Goal: Navigation & Orientation: Find specific page/section

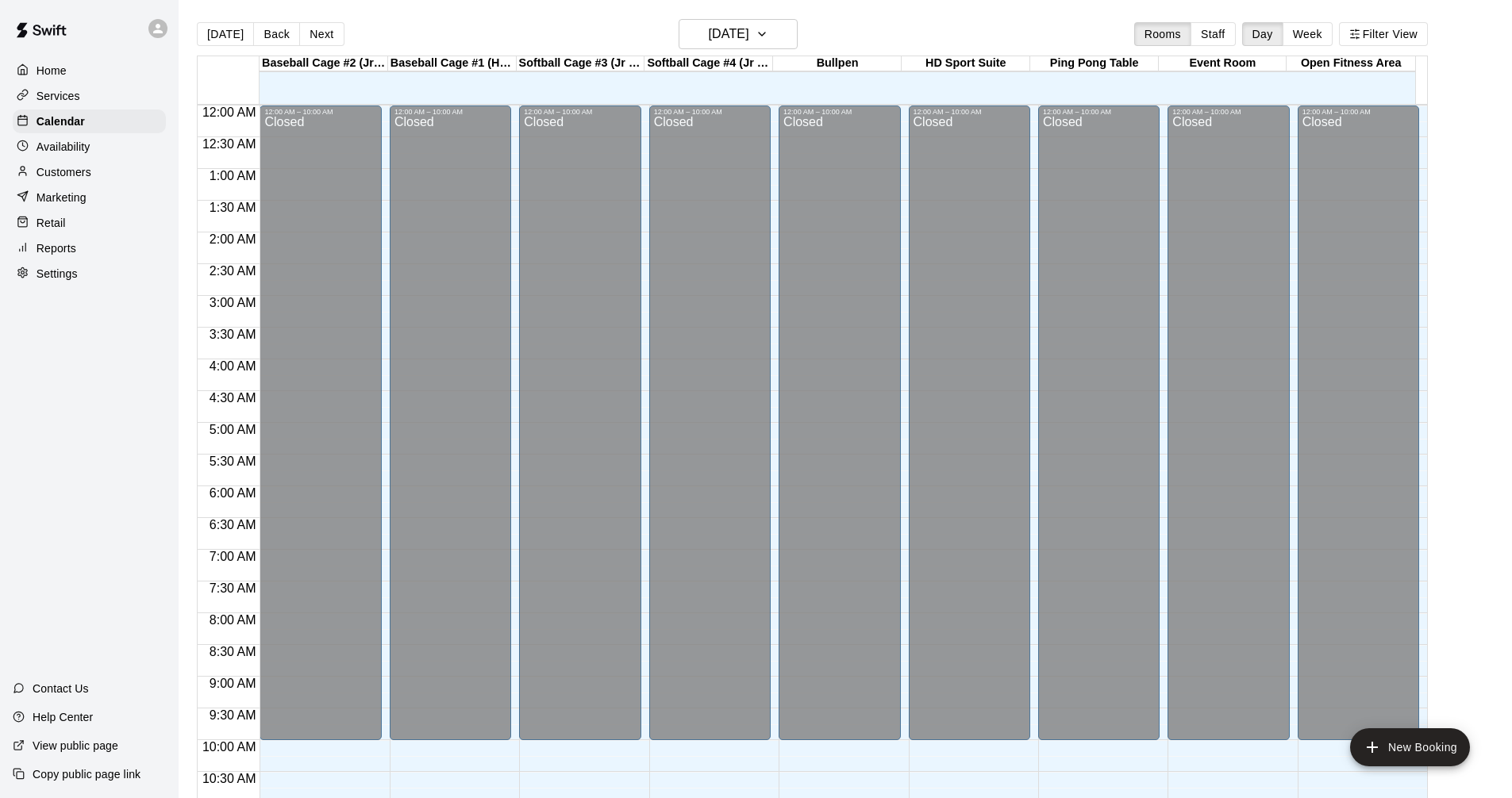
scroll to position [765, 0]
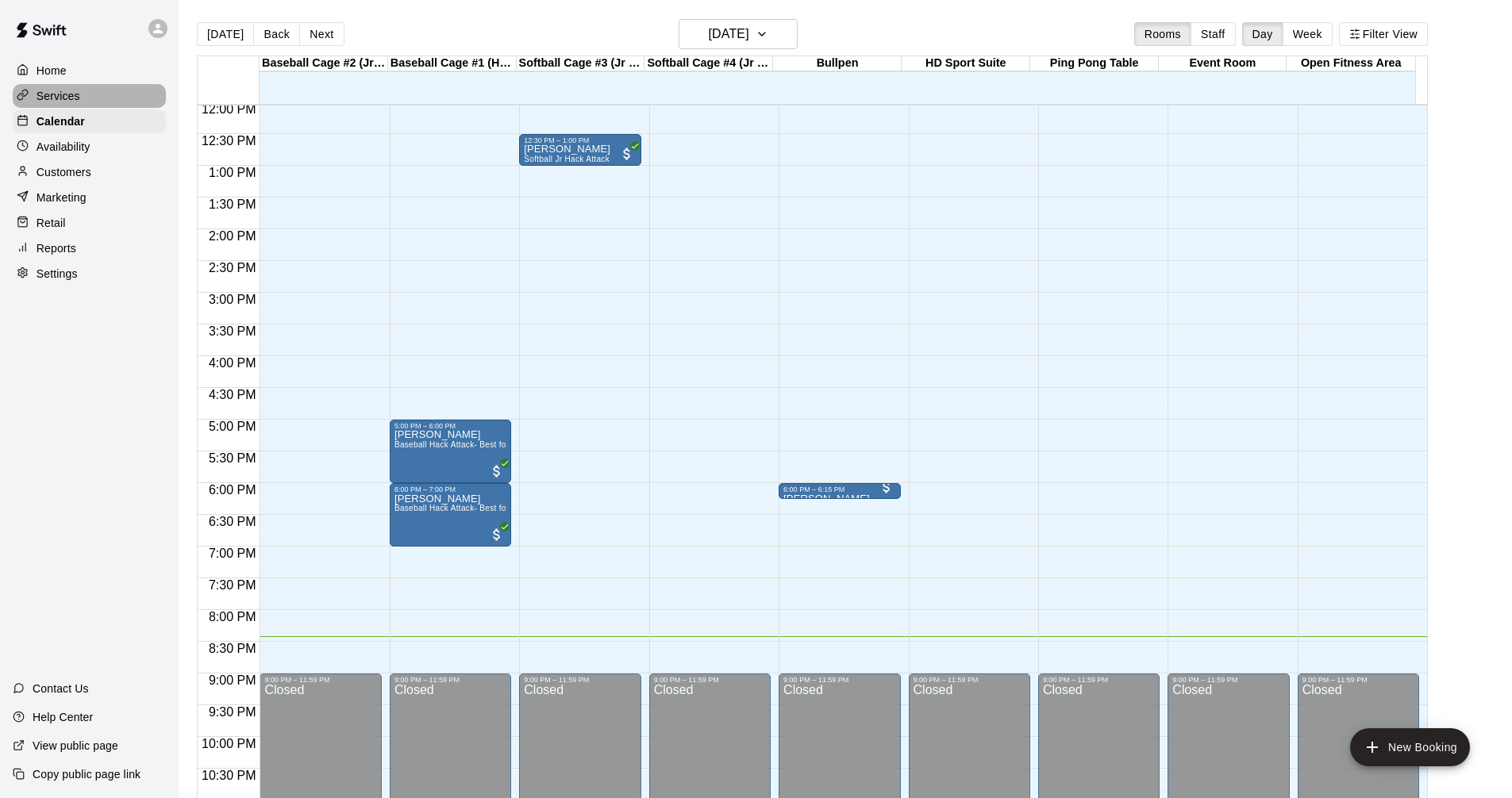
click at [106, 91] on div "Services" at bounding box center [89, 96] width 153 height 24
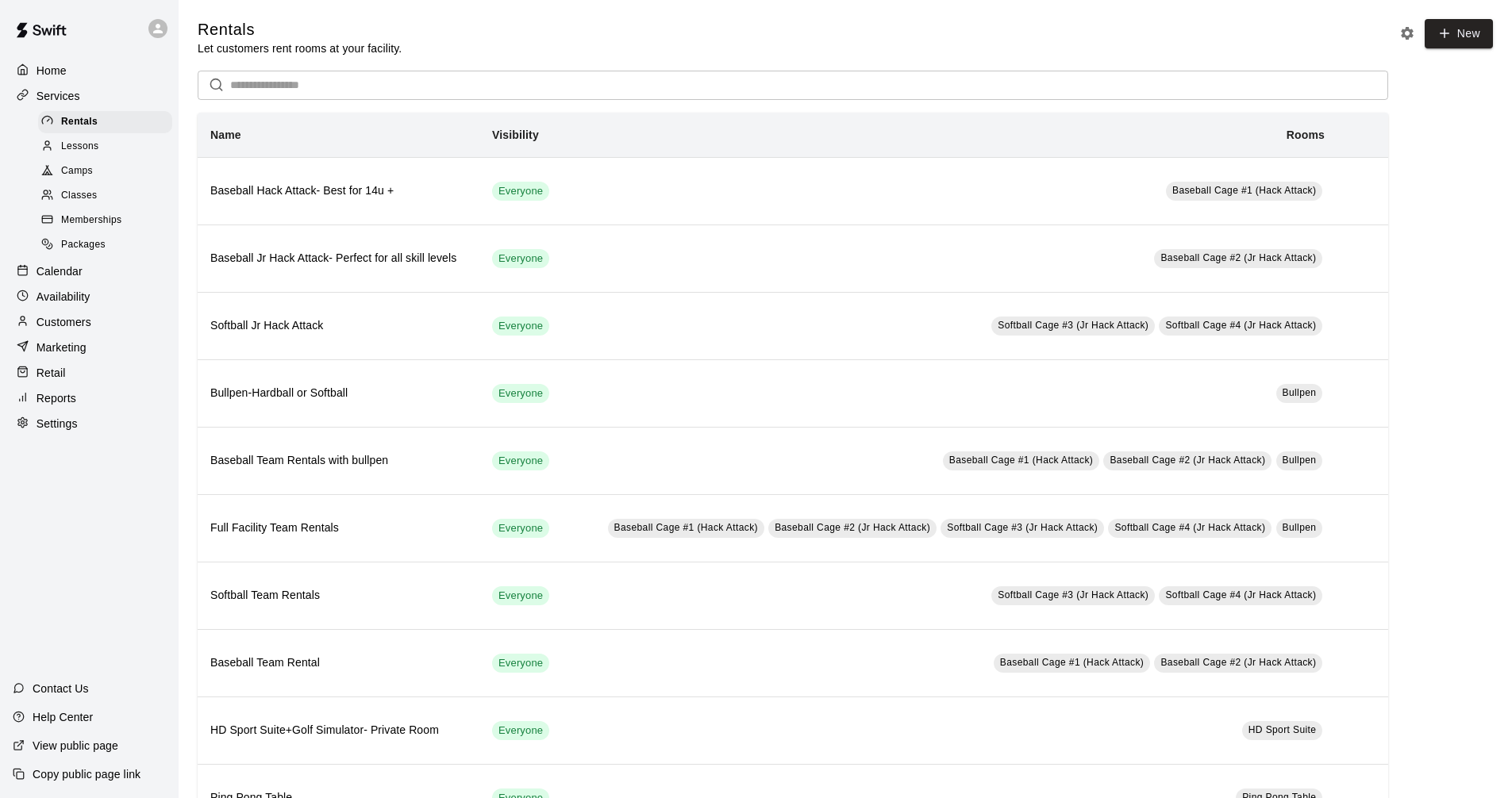
click at [111, 272] on div "Calendar" at bounding box center [89, 271] width 153 height 24
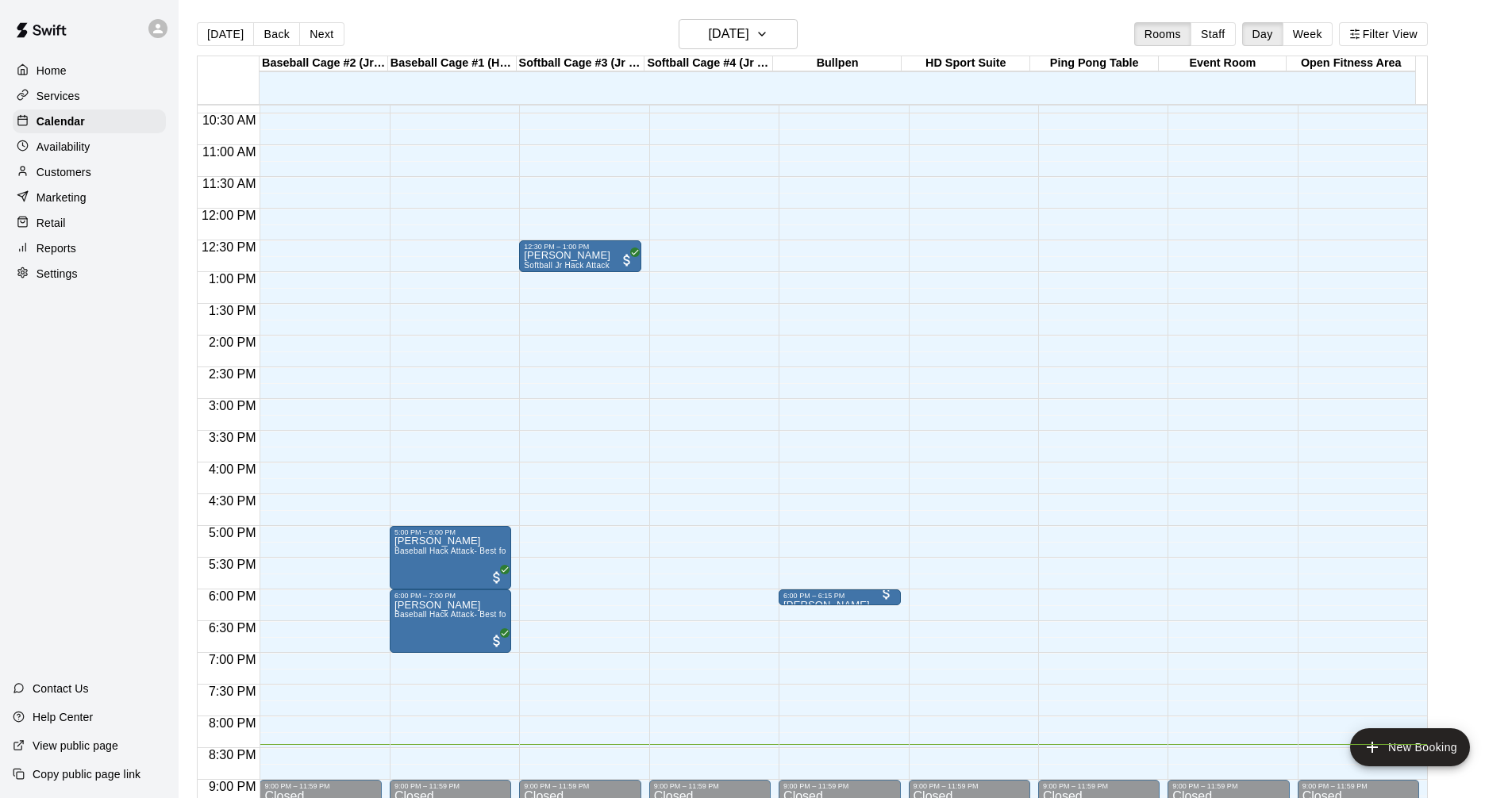
scroll to position [686, 0]
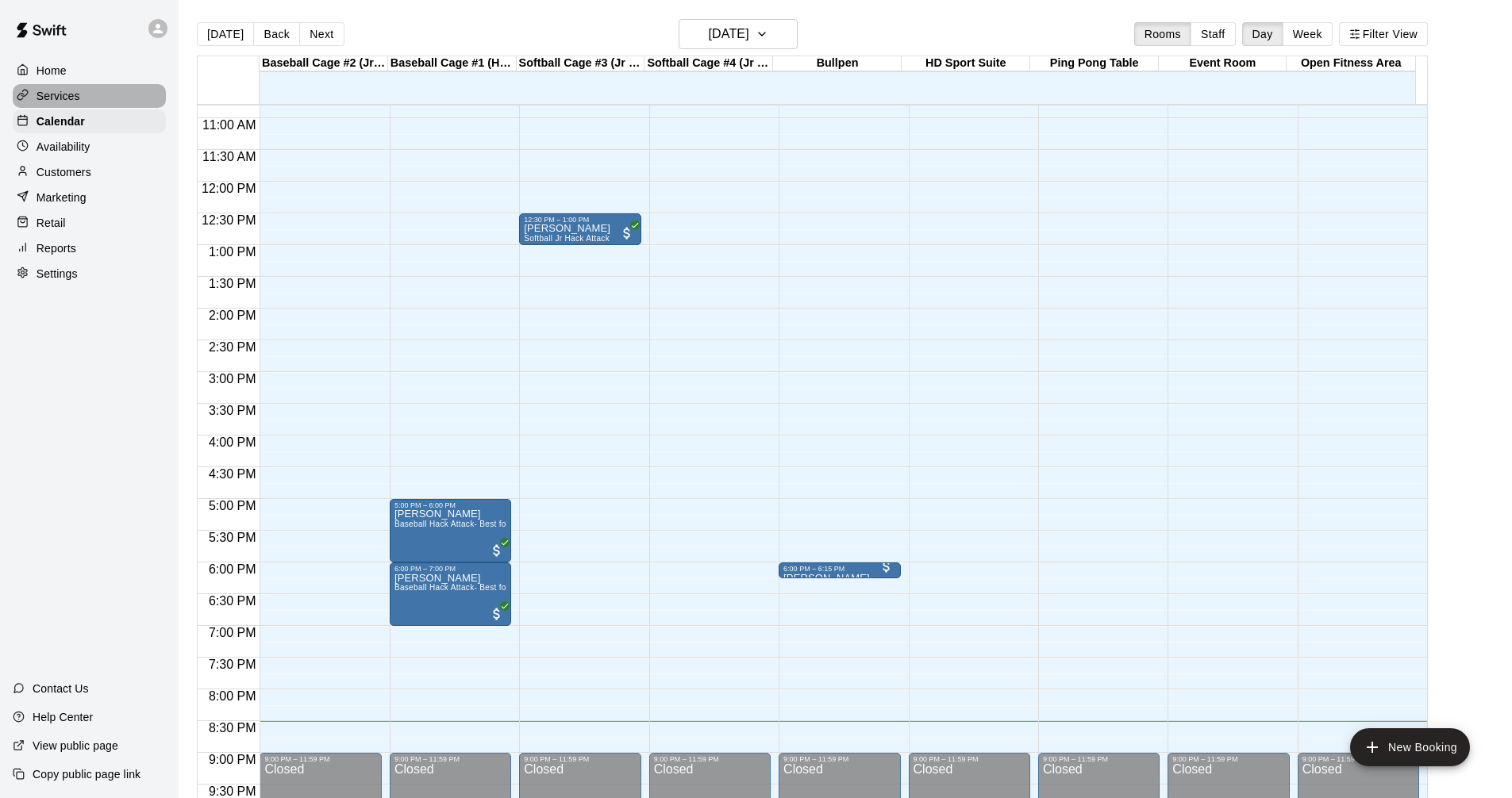
click at [86, 98] on div "Services" at bounding box center [89, 96] width 153 height 24
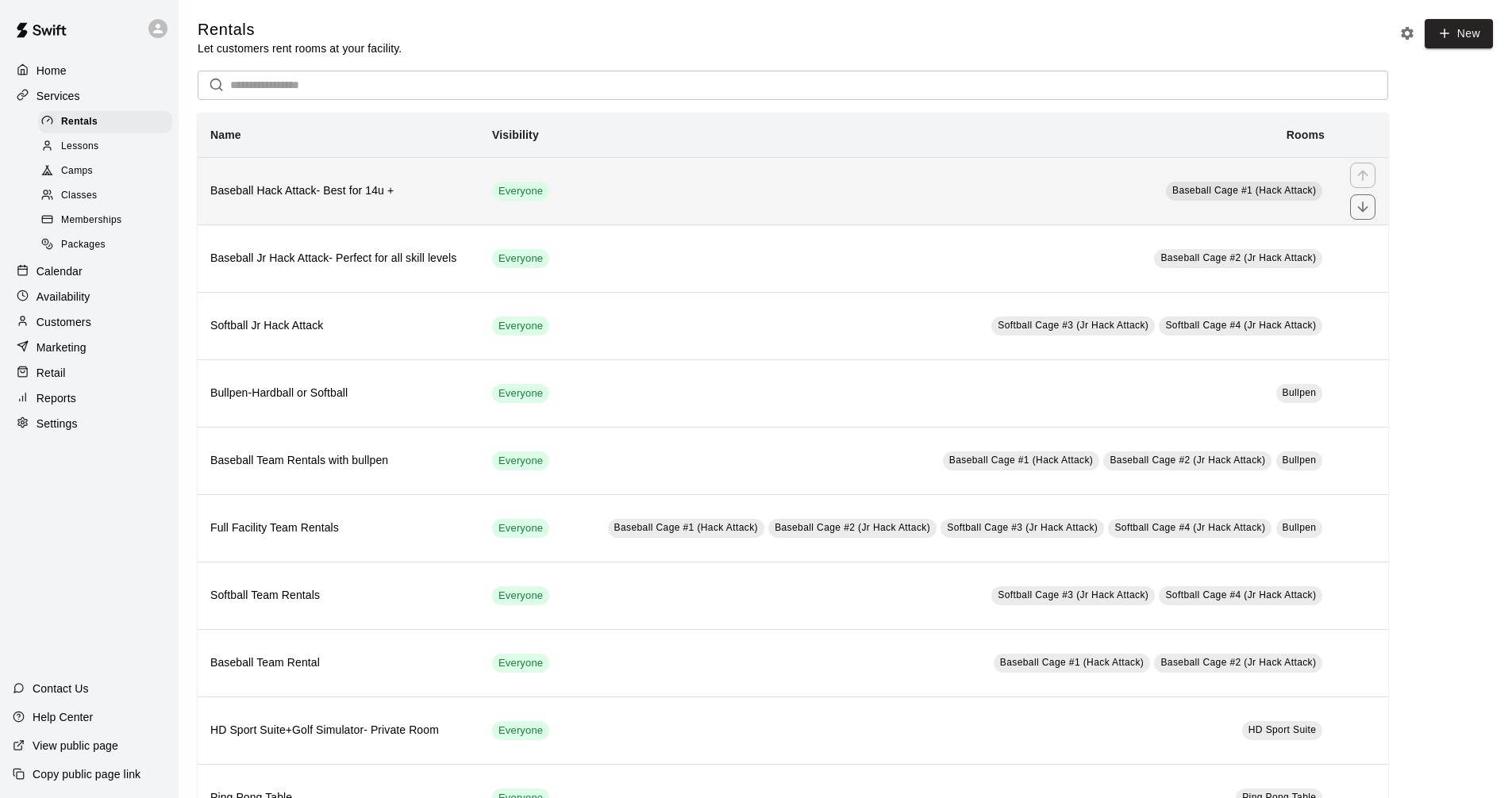
click at [430, 175] on th "Baseball Hack Attack- Best for 14u +" at bounding box center [339, 191] width 282 height 67
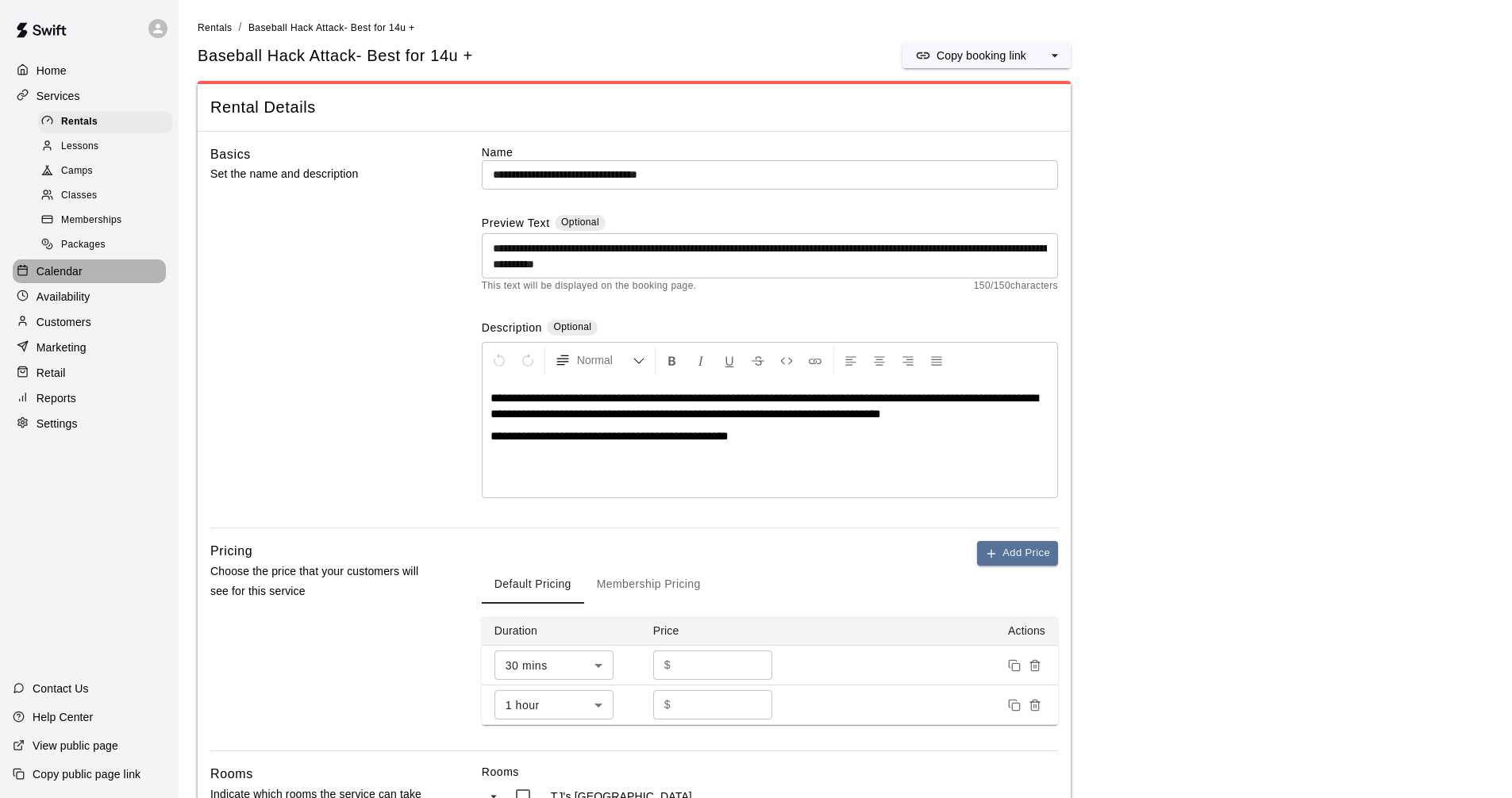
click at [120, 271] on div "Calendar" at bounding box center [89, 271] width 153 height 24
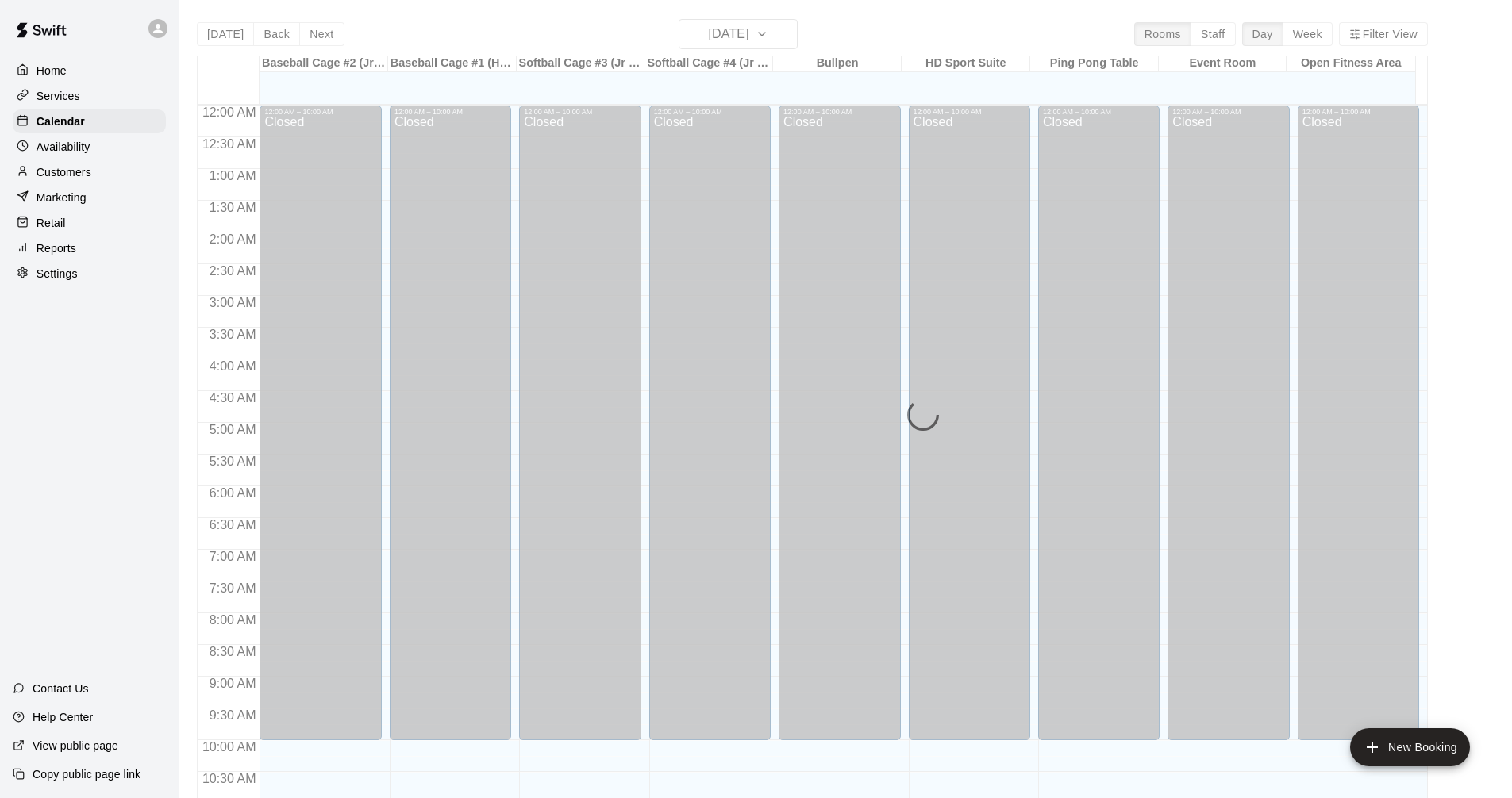
scroll to position [765, 0]
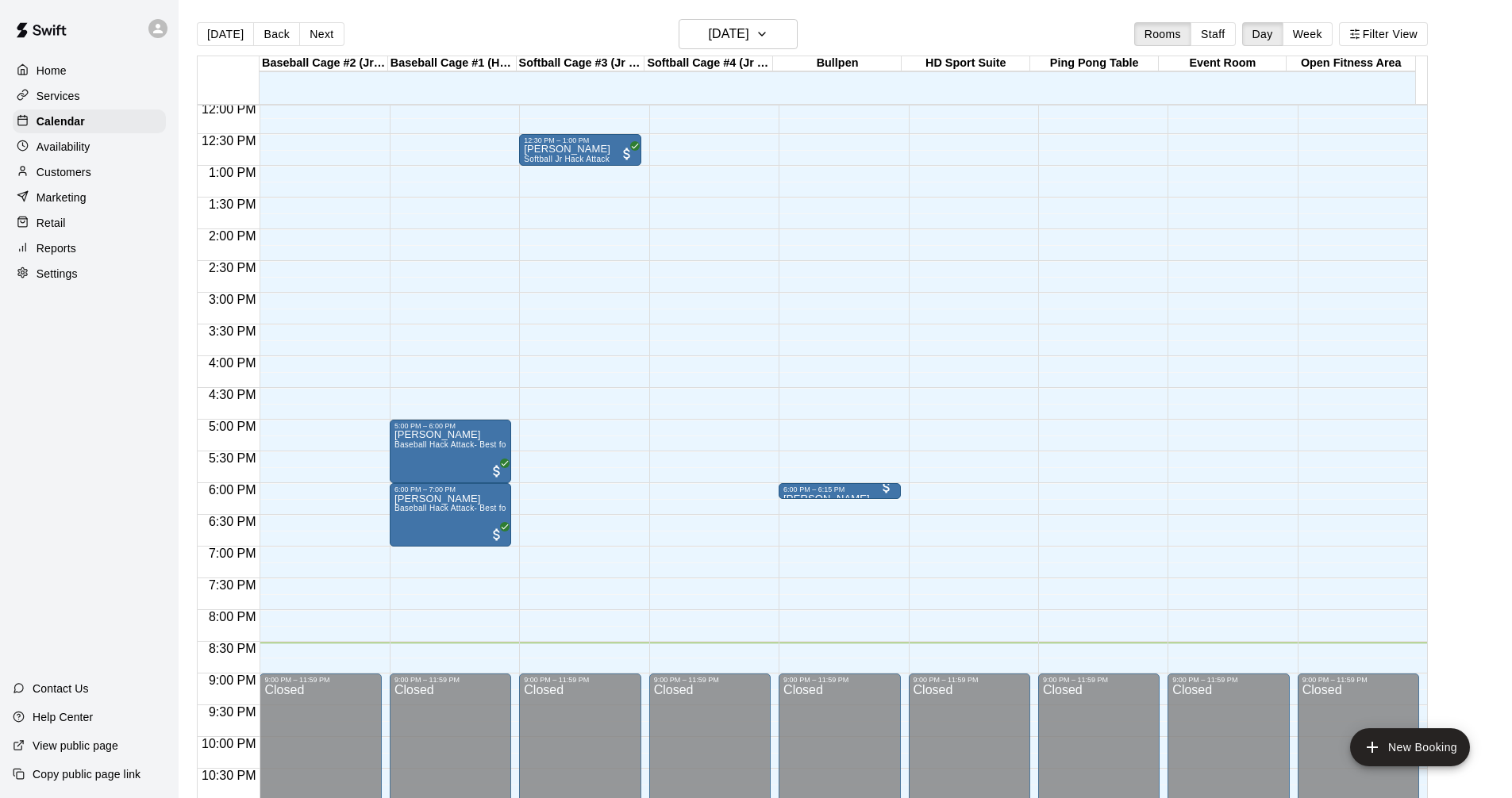
click at [110, 87] on div "Services" at bounding box center [89, 96] width 153 height 24
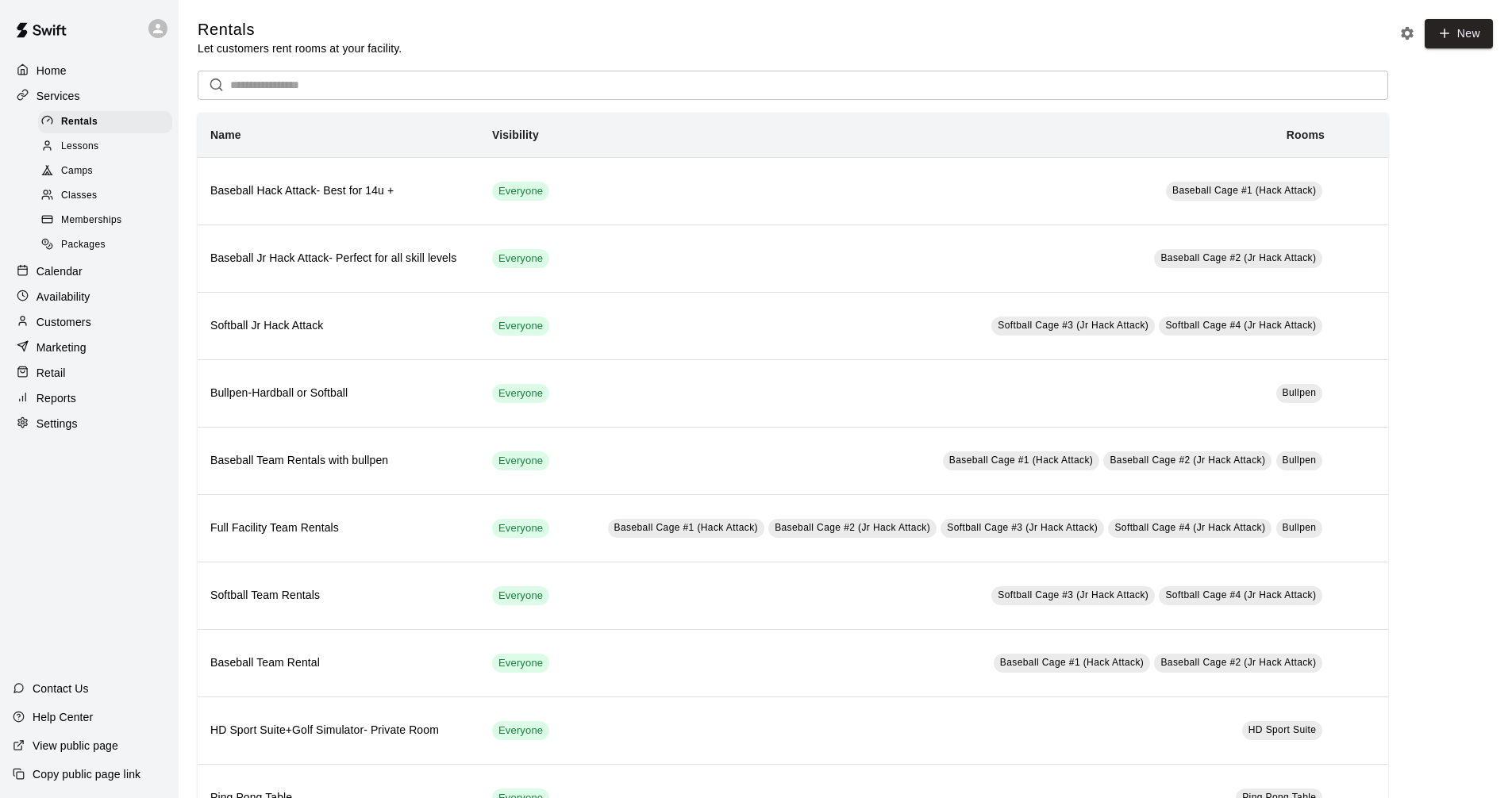
click at [781, 34] on div "Rentals Let customers rent rooms at your facility. New" at bounding box center [845, 37] width 1295 height 37
click at [676, 16] on main "Rentals Let customers rent rooms at your facility. New ​ Name Visibility Rooms …" at bounding box center [846, 735] width 1334 height 1471
click at [136, 252] on div "Packages" at bounding box center [105, 244] width 135 height 22
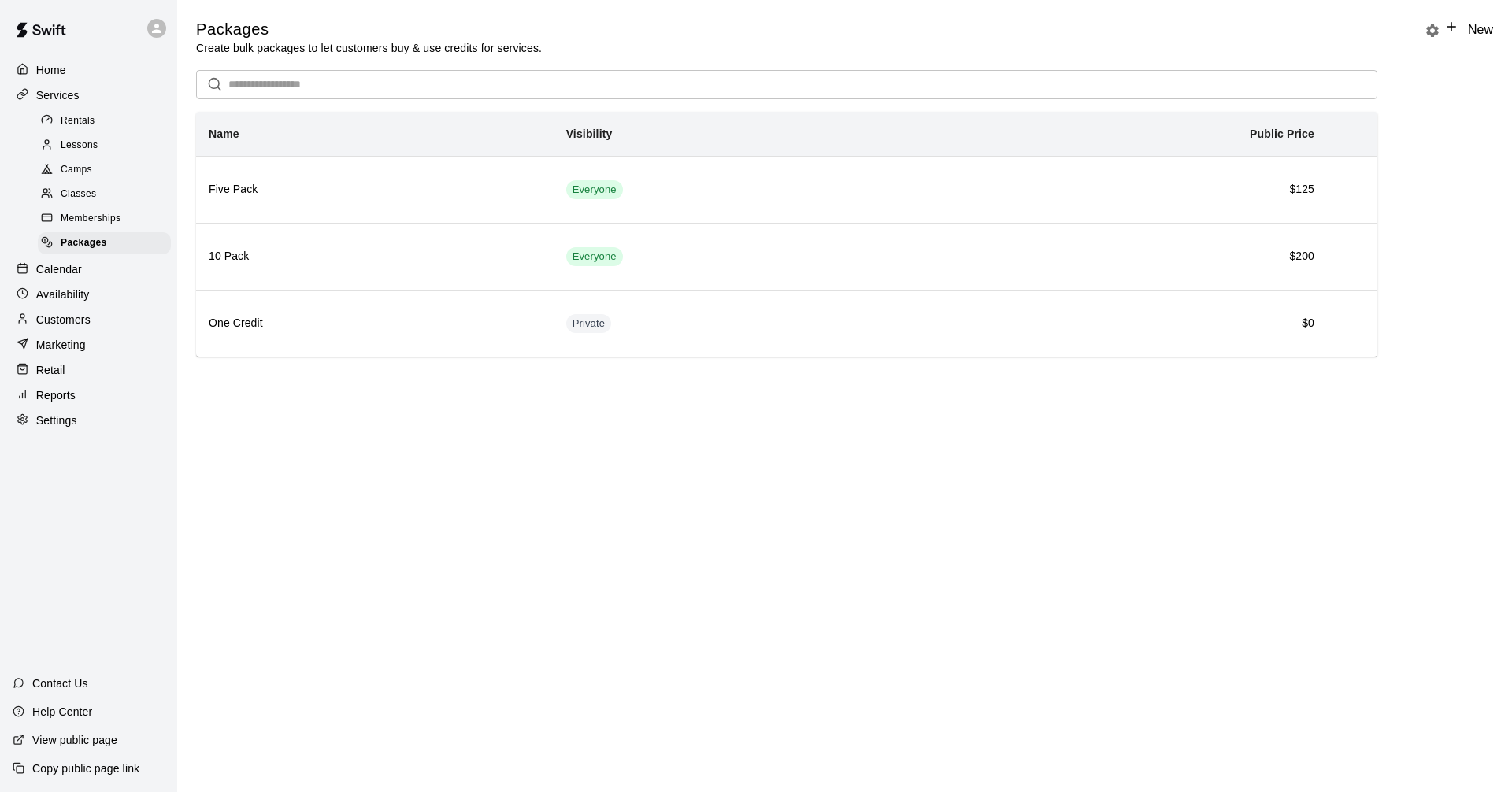
click at [1014, 401] on html "Home Services Rentals Lessons Camps Classes Memberships Packages Calendar Avail…" at bounding box center [756, 200] width 1512 height 401
click at [968, 401] on html "Home Services Rentals Lessons Camps Classes Memberships Packages Calendar Avail…" at bounding box center [756, 200] width 1512 height 401
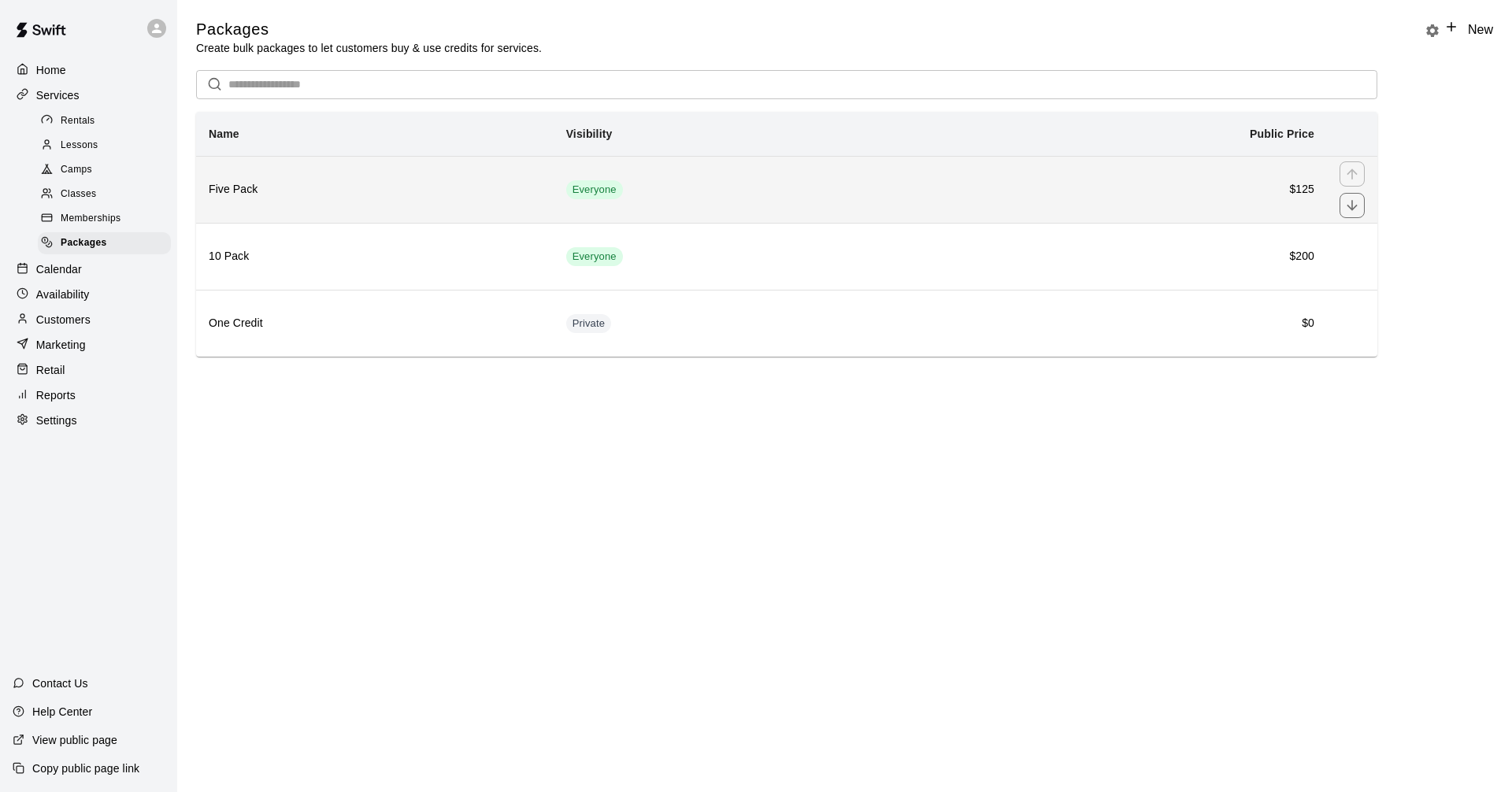
click at [741, 190] on td "Everyone" at bounding box center [738, 190] width 369 height 67
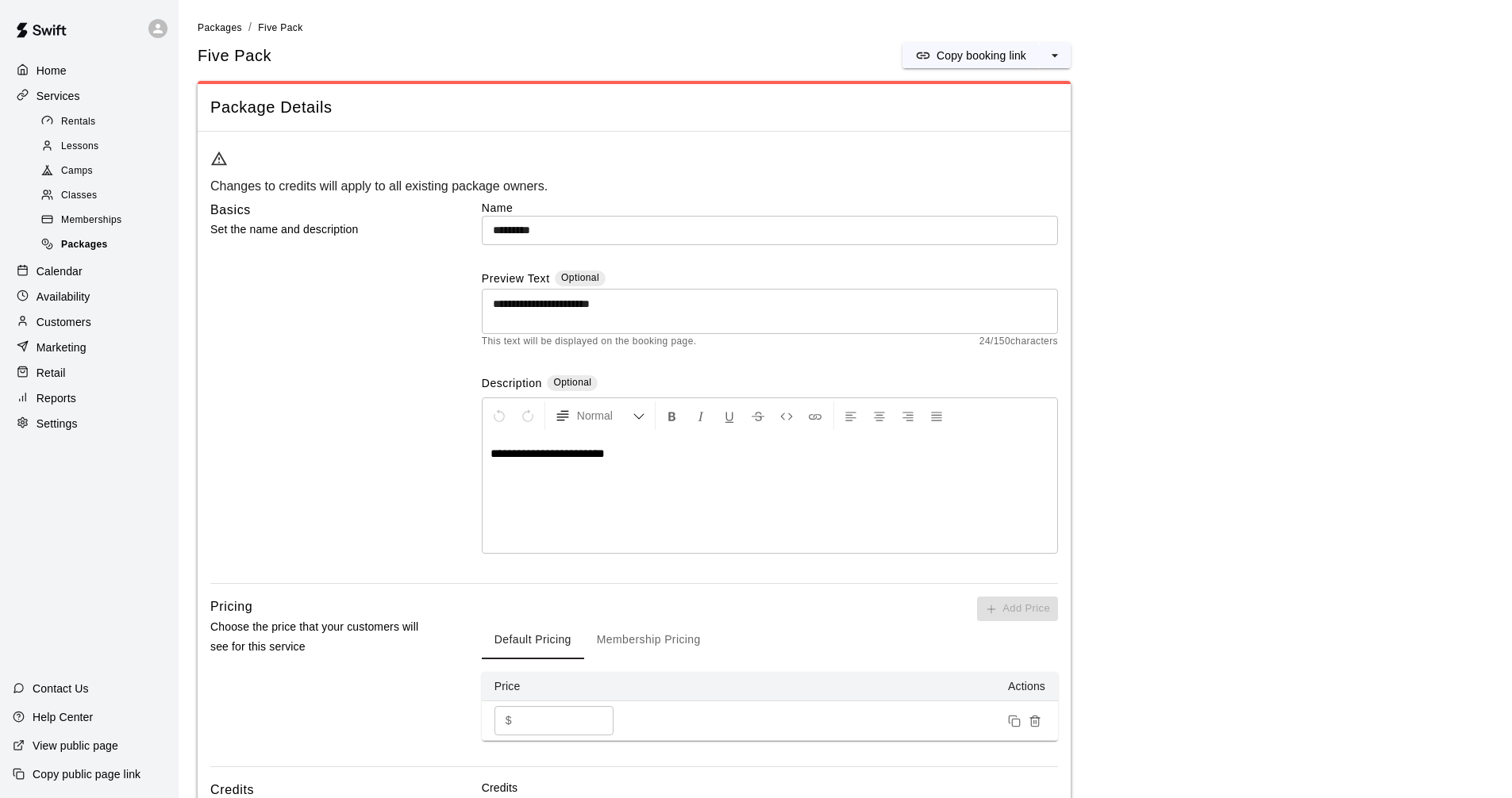
click at [93, 249] on span "Packages" at bounding box center [85, 244] width 47 height 16
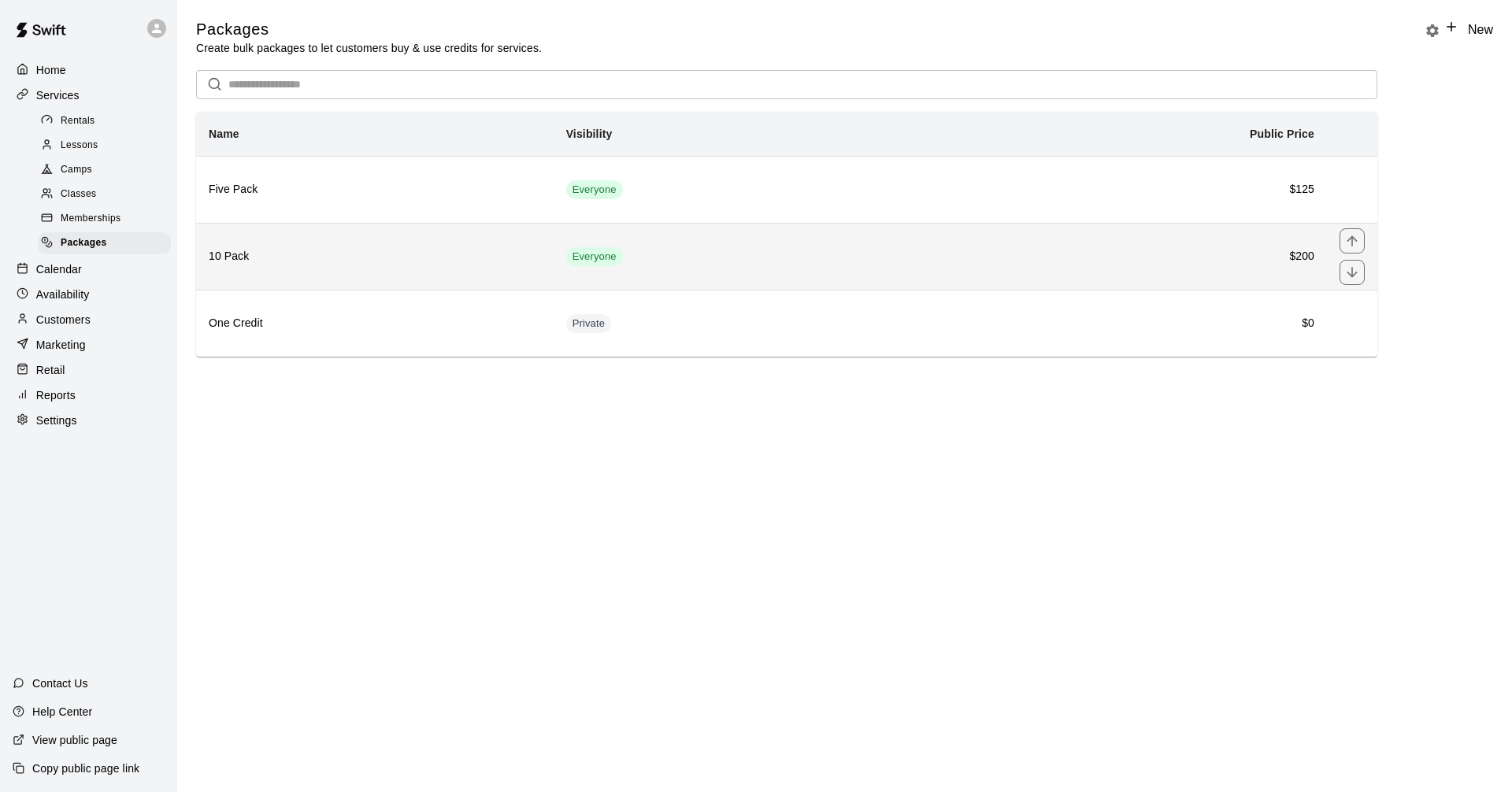
click at [514, 256] on h6 "10 Pack" at bounding box center [374, 256] width 332 height 17
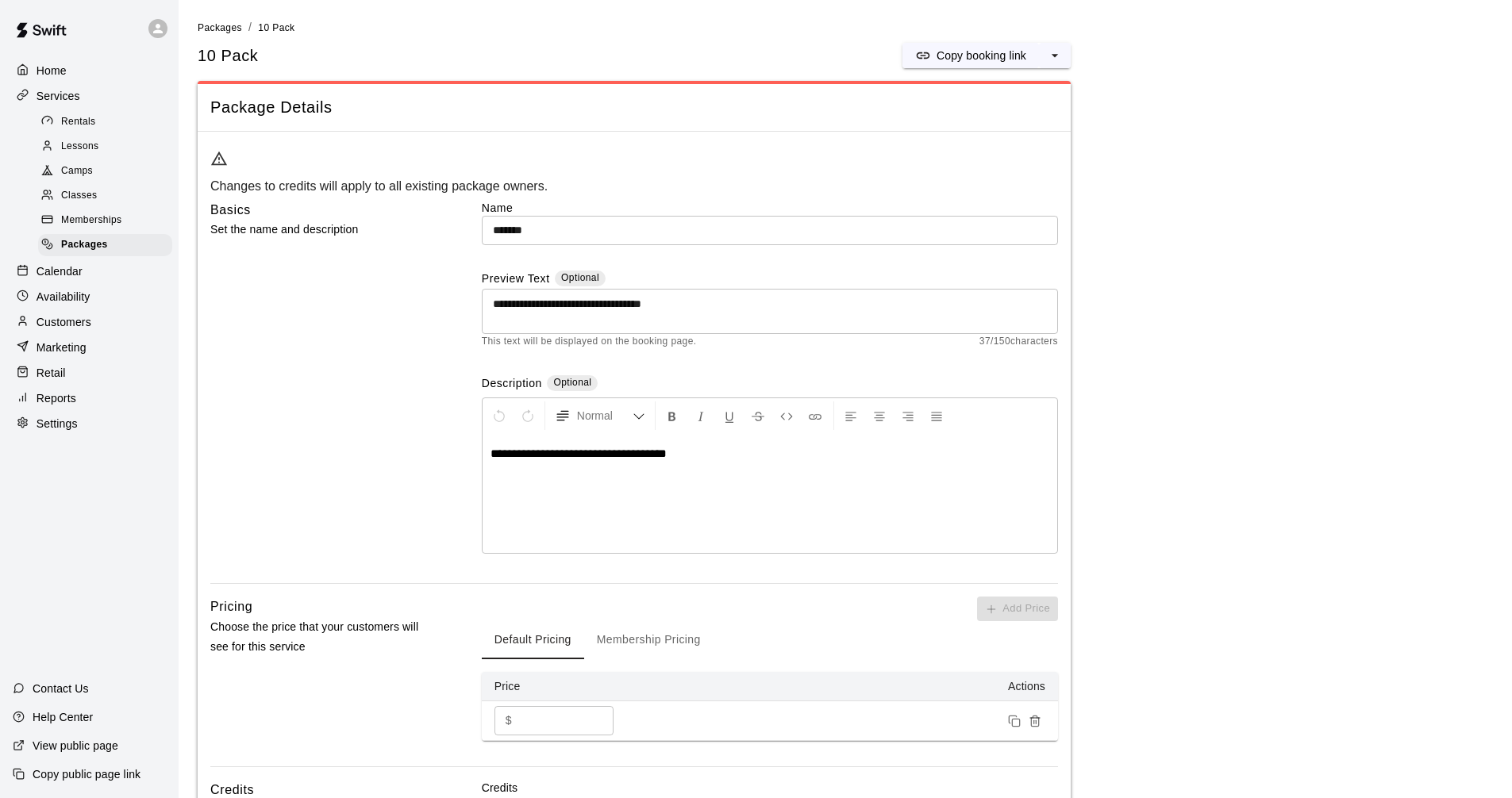
click at [112, 90] on div "Services" at bounding box center [89, 96] width 153 height 24
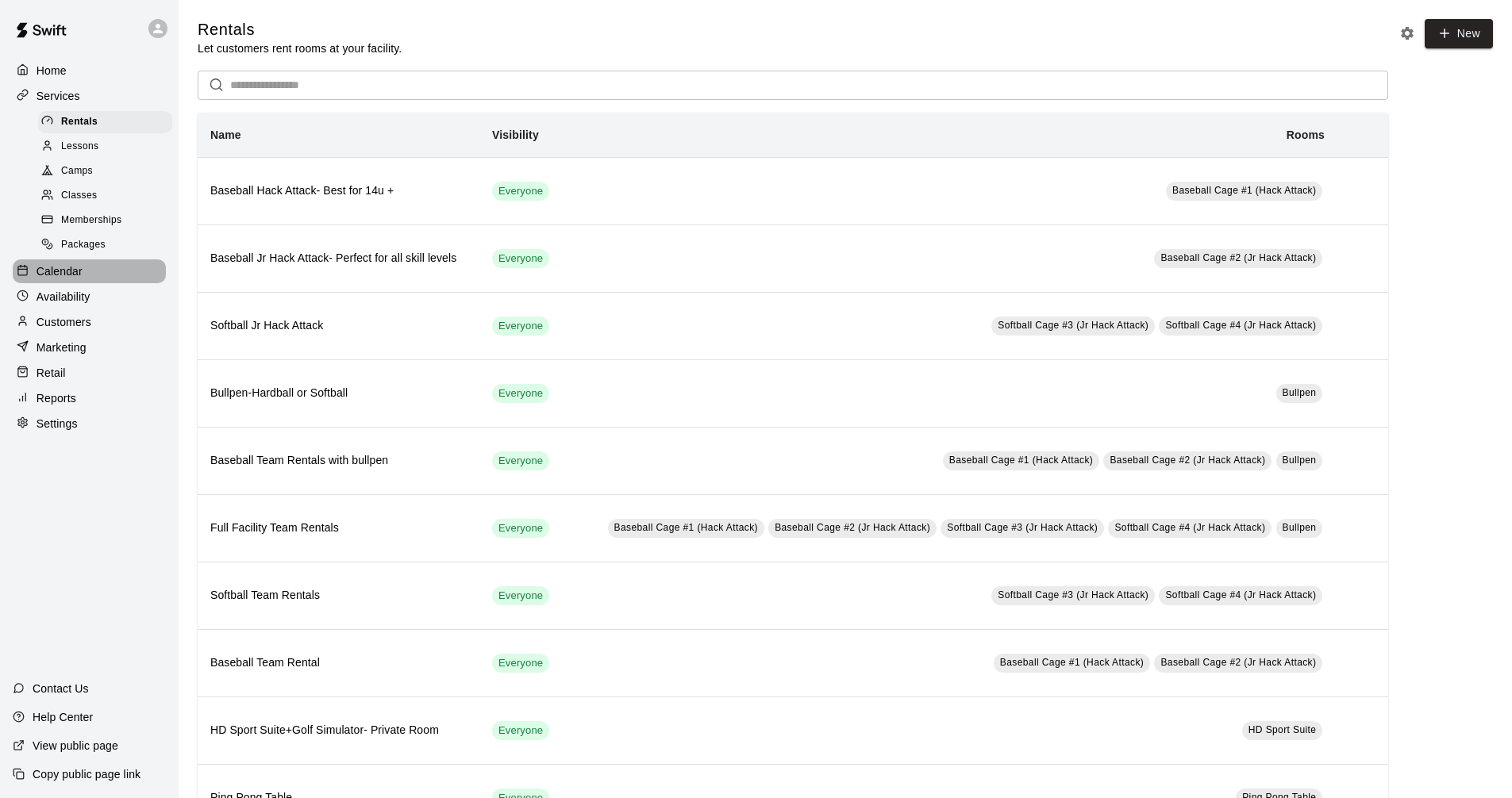
click at [103, 283] on div "Calendar" at bounding box center [89, 271] width 153 height 24
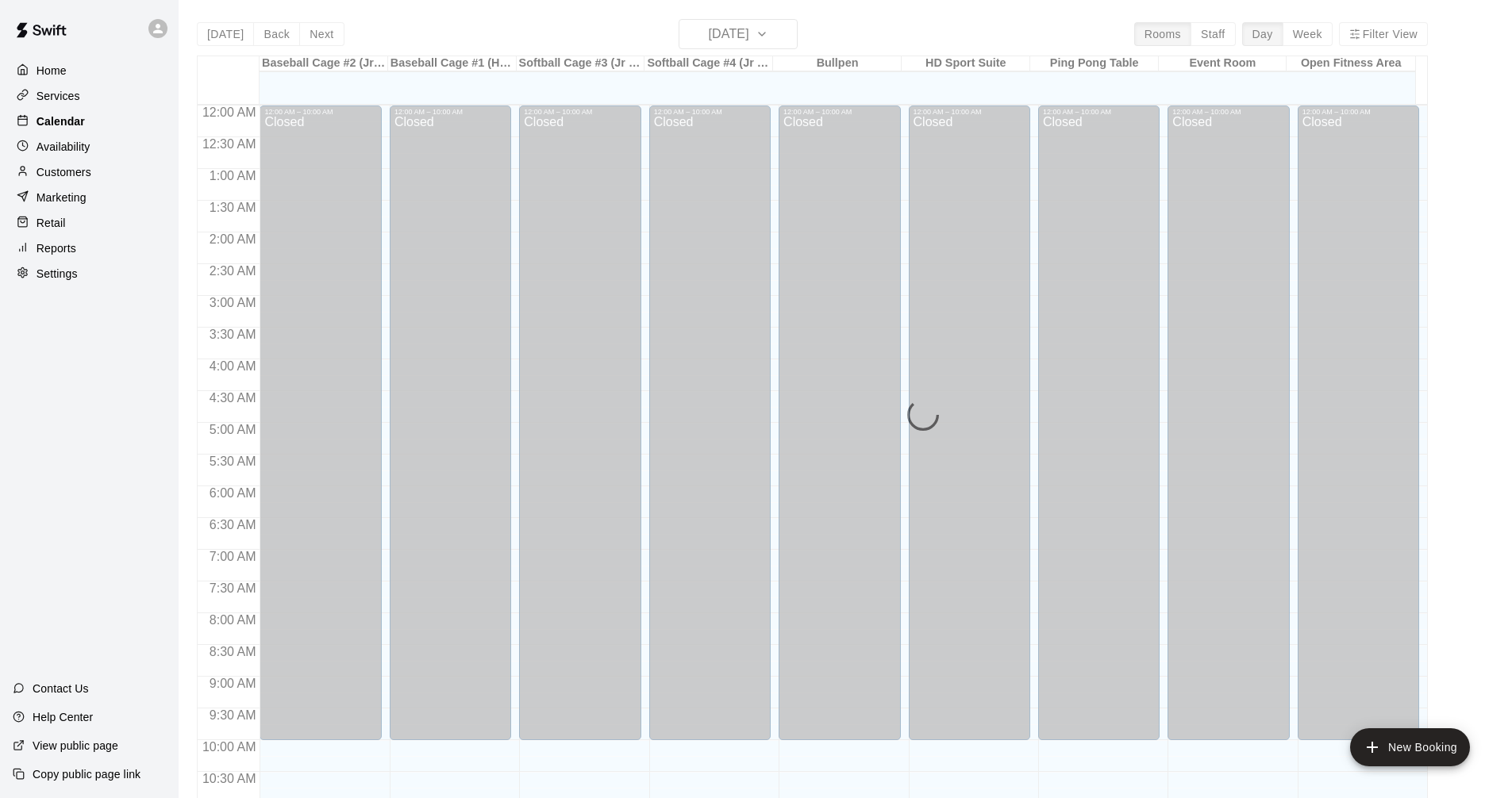
scroll to position [765, 0]
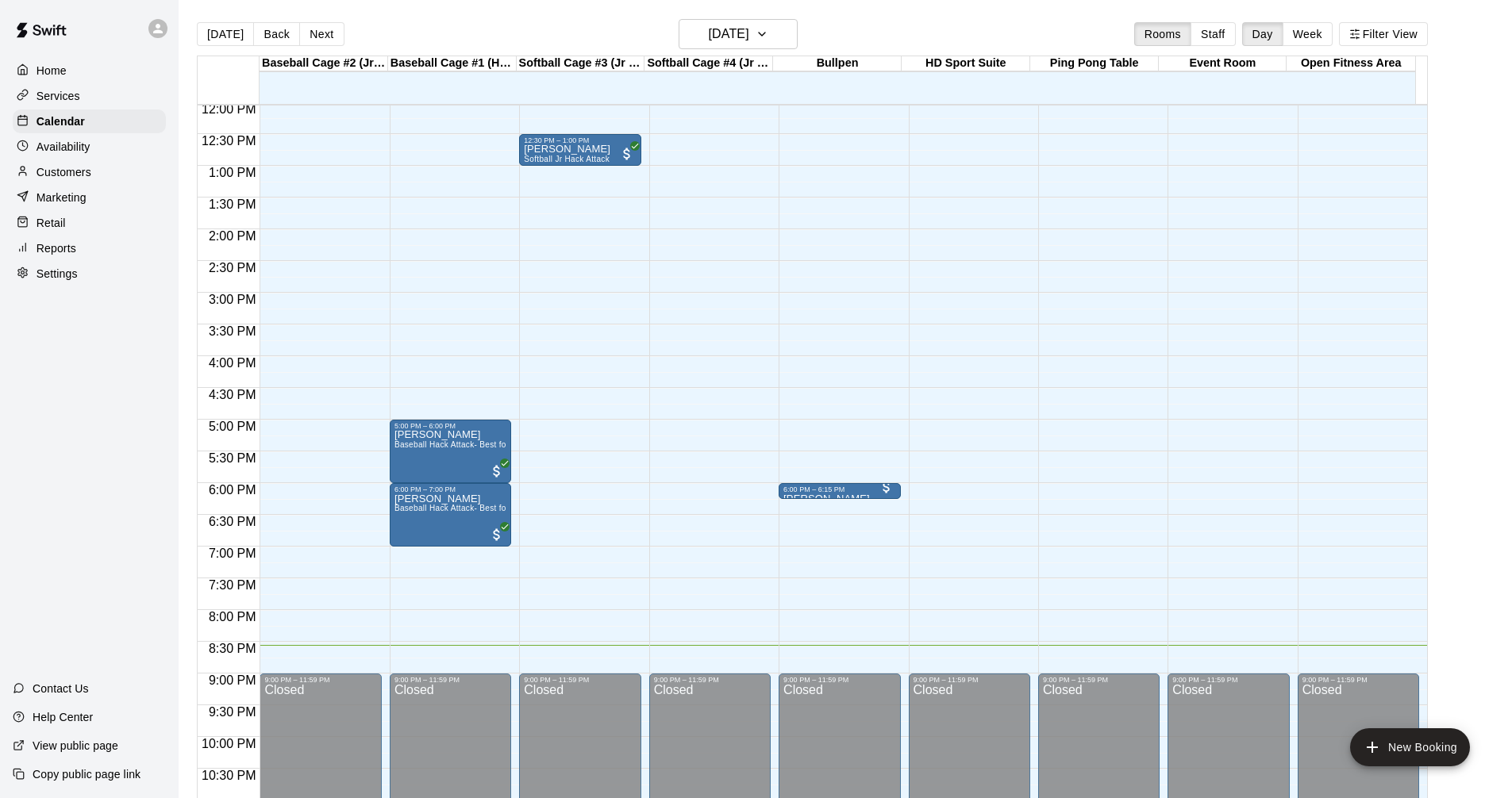
click at [94, 106] on div "Services" at bounding box center [89, 96] width 153 height 24
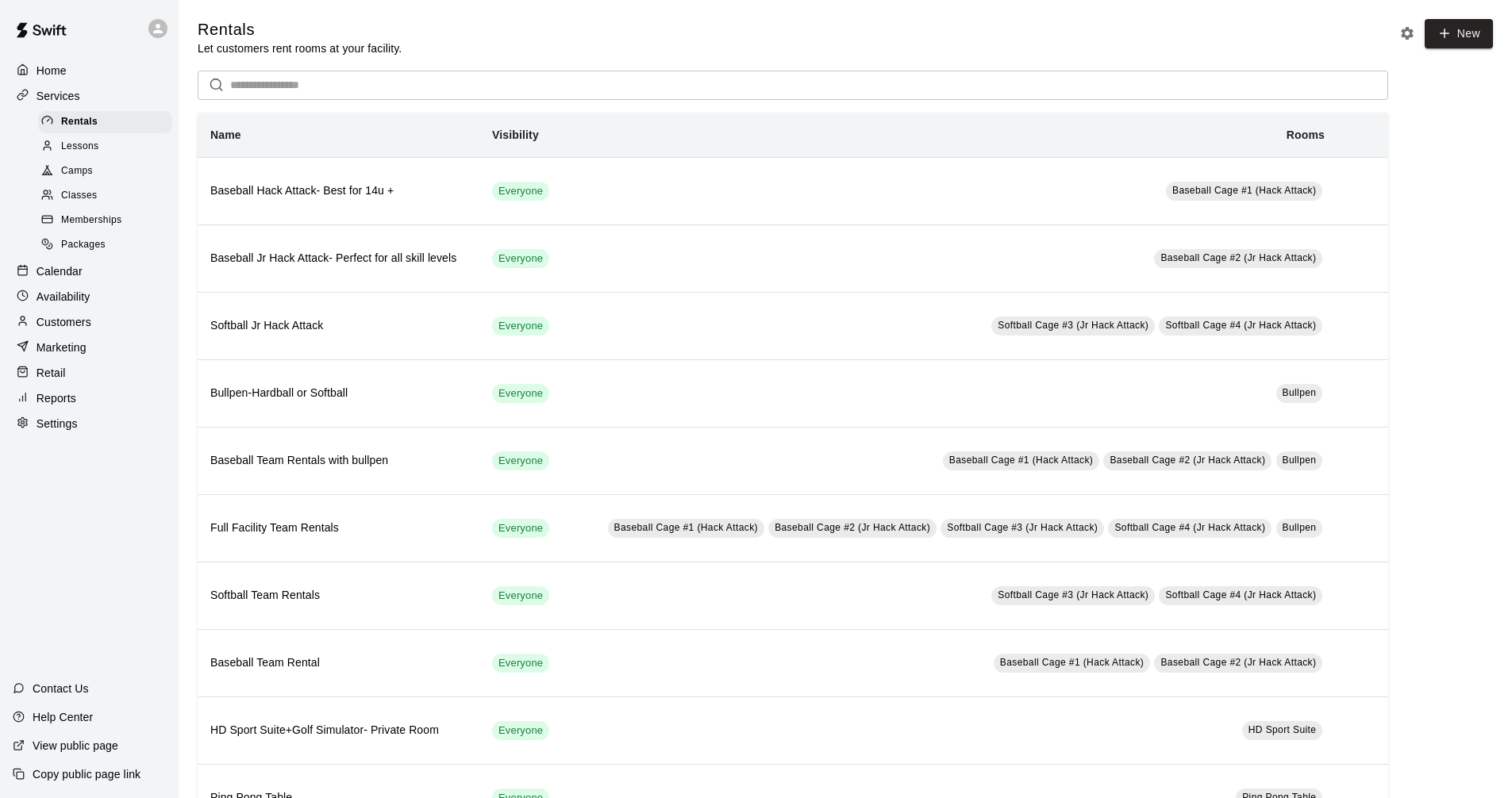
click at [115, 271] on div "Calendar" at bounding box center [89, 271] width 153 height 24
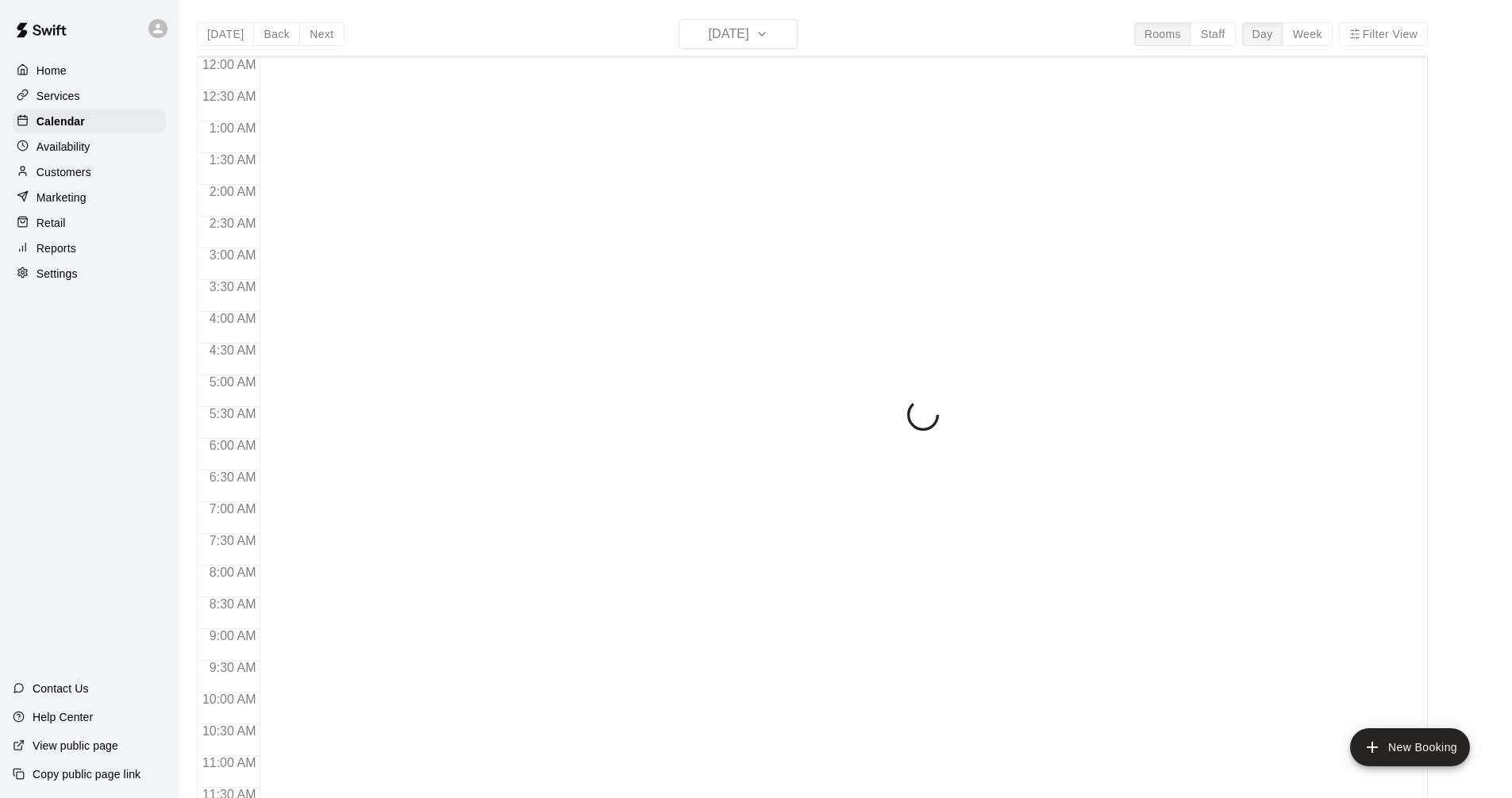
scroll to position [765, 0]
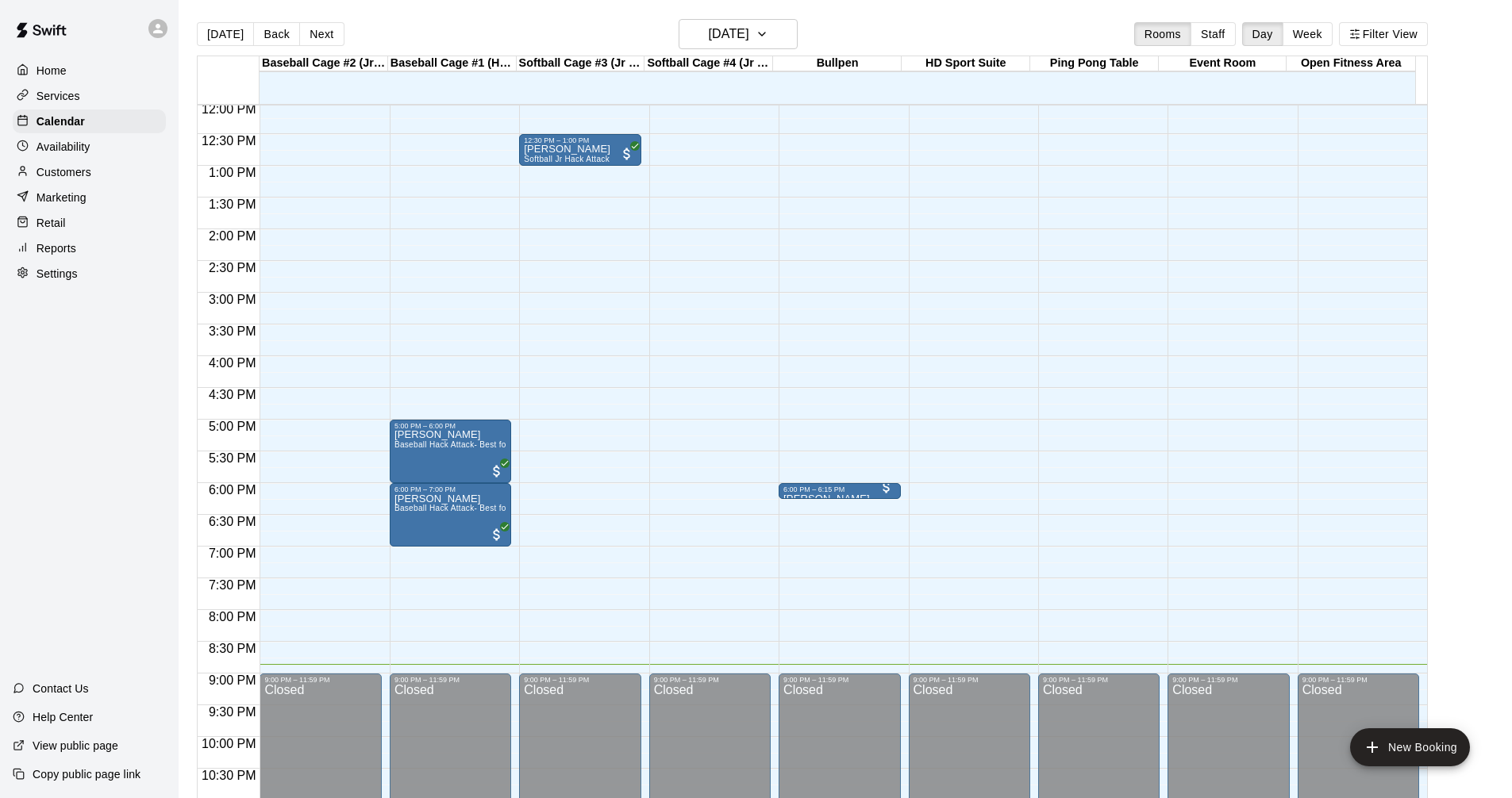
click at [75, 93] on p "Services" at bounding box center [58, 95] width 43 height 16
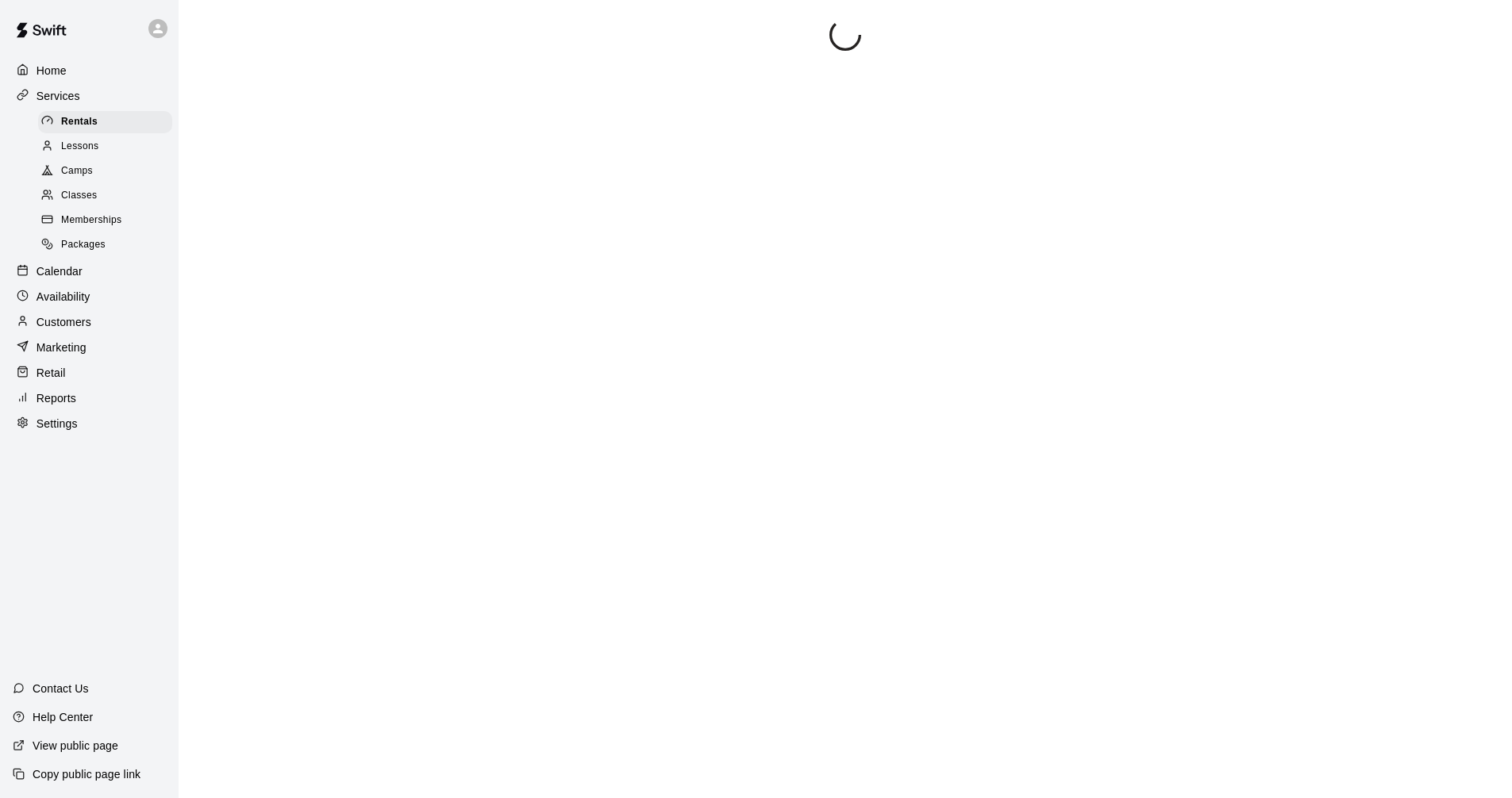
click at [100, 283] on div "Calendar" at bounding box center [89, 271] width 153 height 24
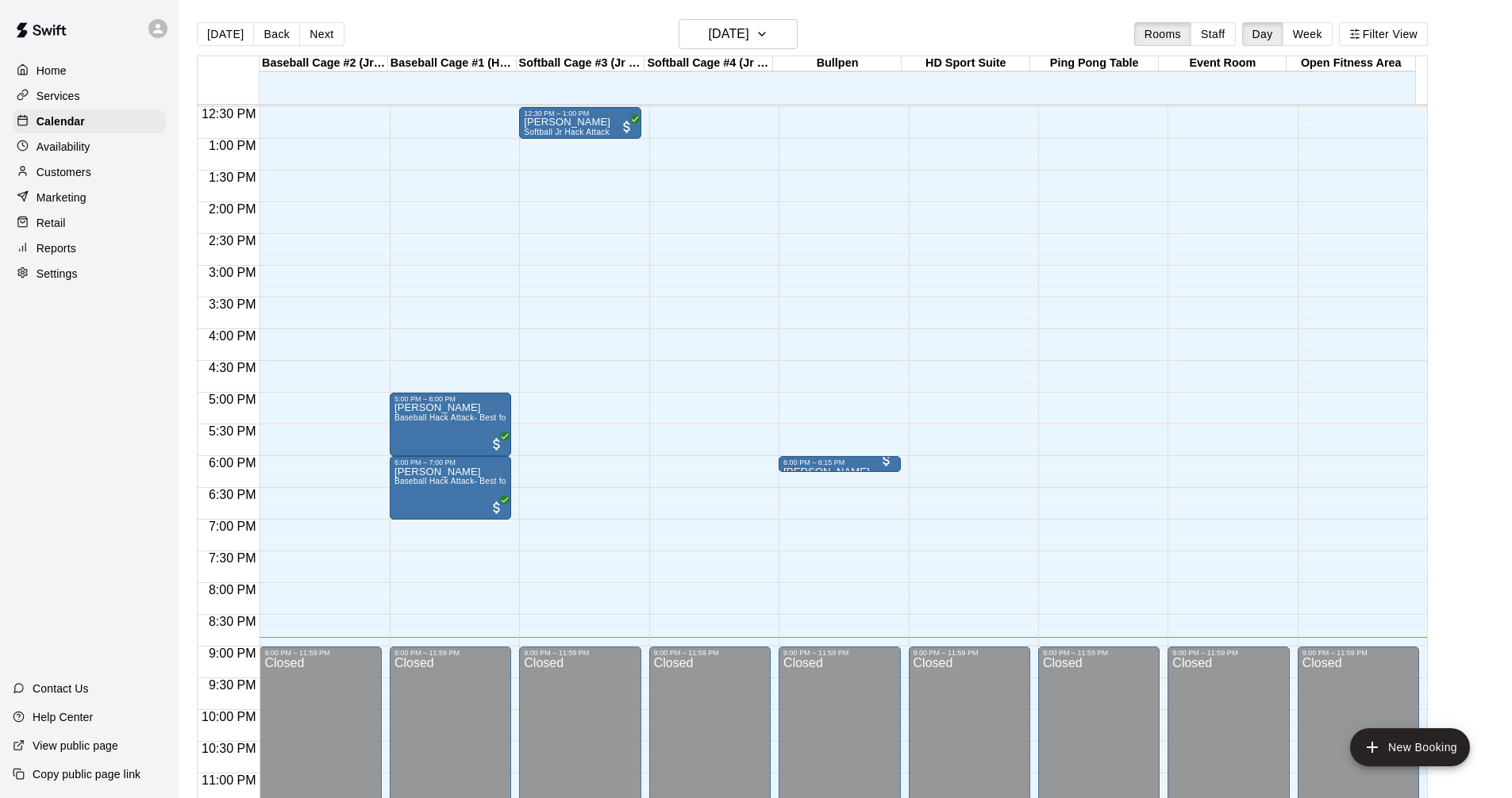
scroll to position [814, 0]
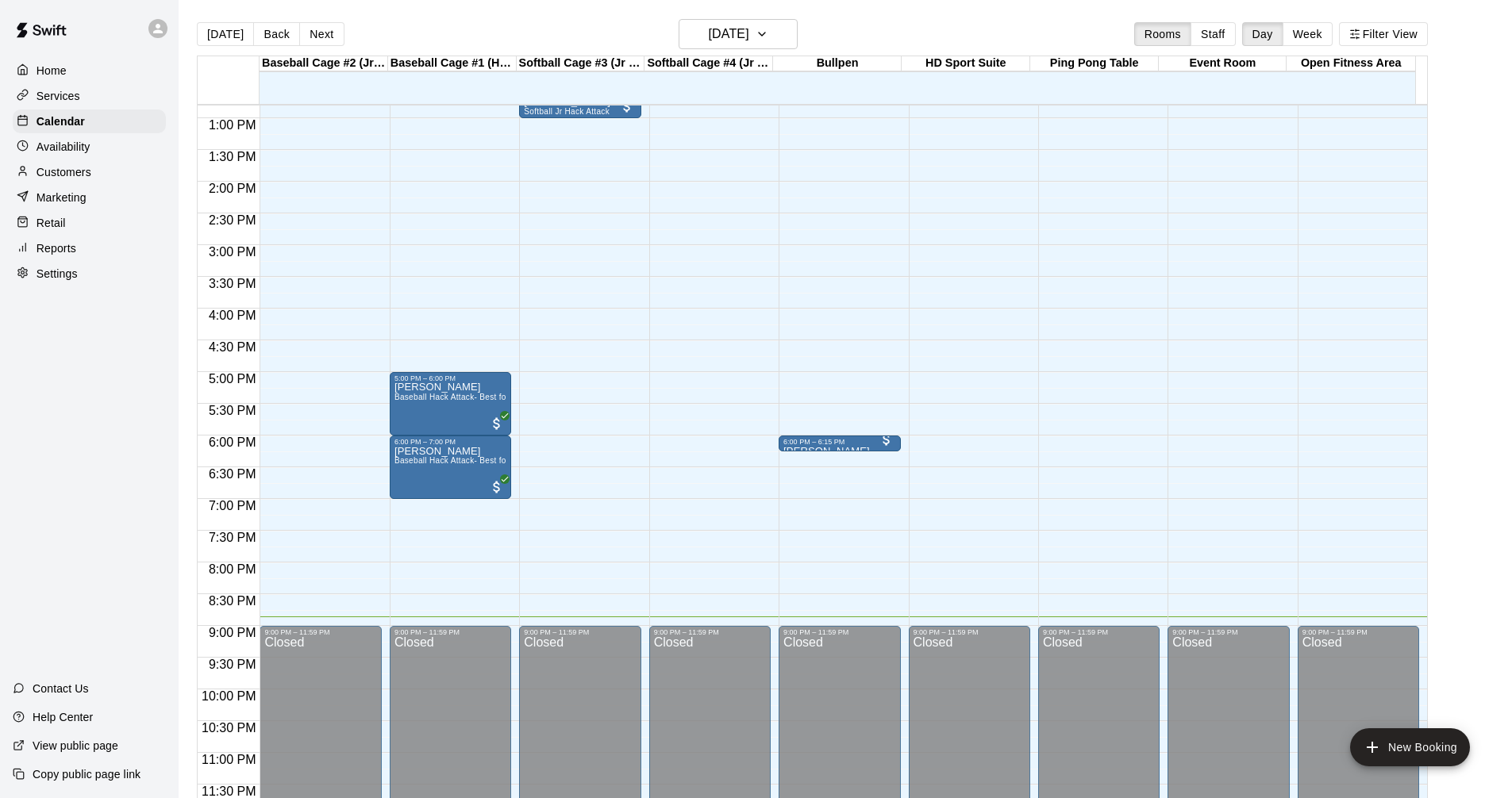
click at [1467, 352] on main "[DATE] Back [DATE][DATE] Rooms Staff Day Week Filter View Baseball Cage #2 (Jr …" at bounding box center [845, 417] width 1321 height 798
